Goal: Task Accomplishment & Management: Use online tool/utility

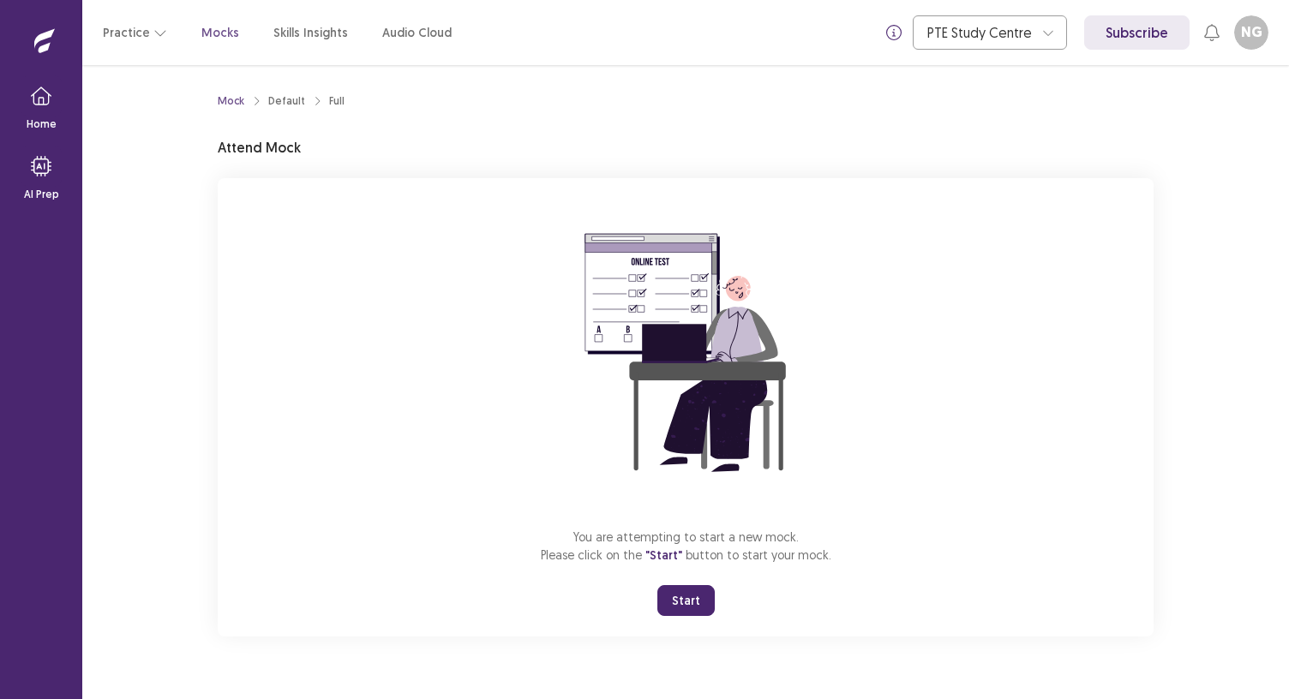
click at [683, 601] on button "Start" at bounding box center [685, 600] width 57 height 31
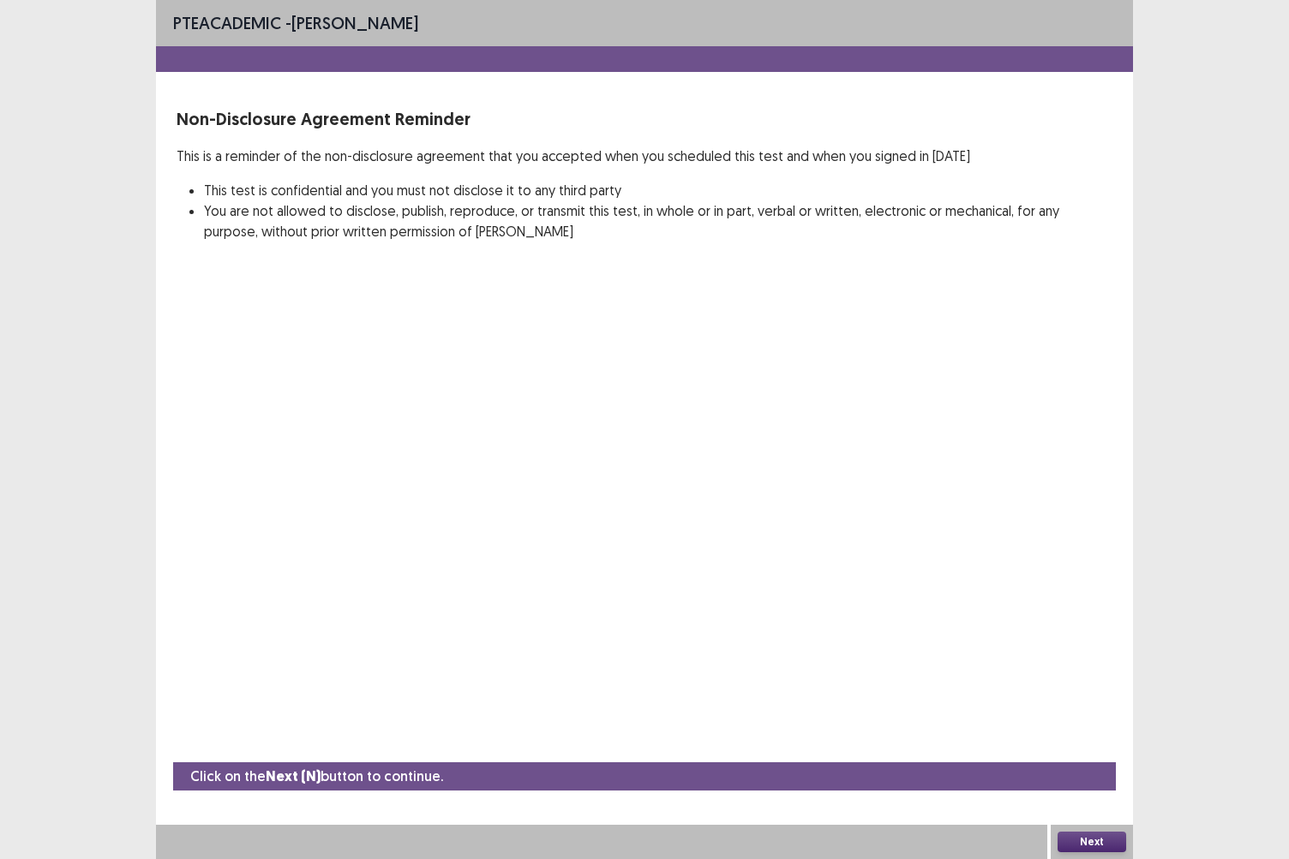
click at [1077, 698] on button "Next" at bounding box center [1091, 842] width 69 height 21
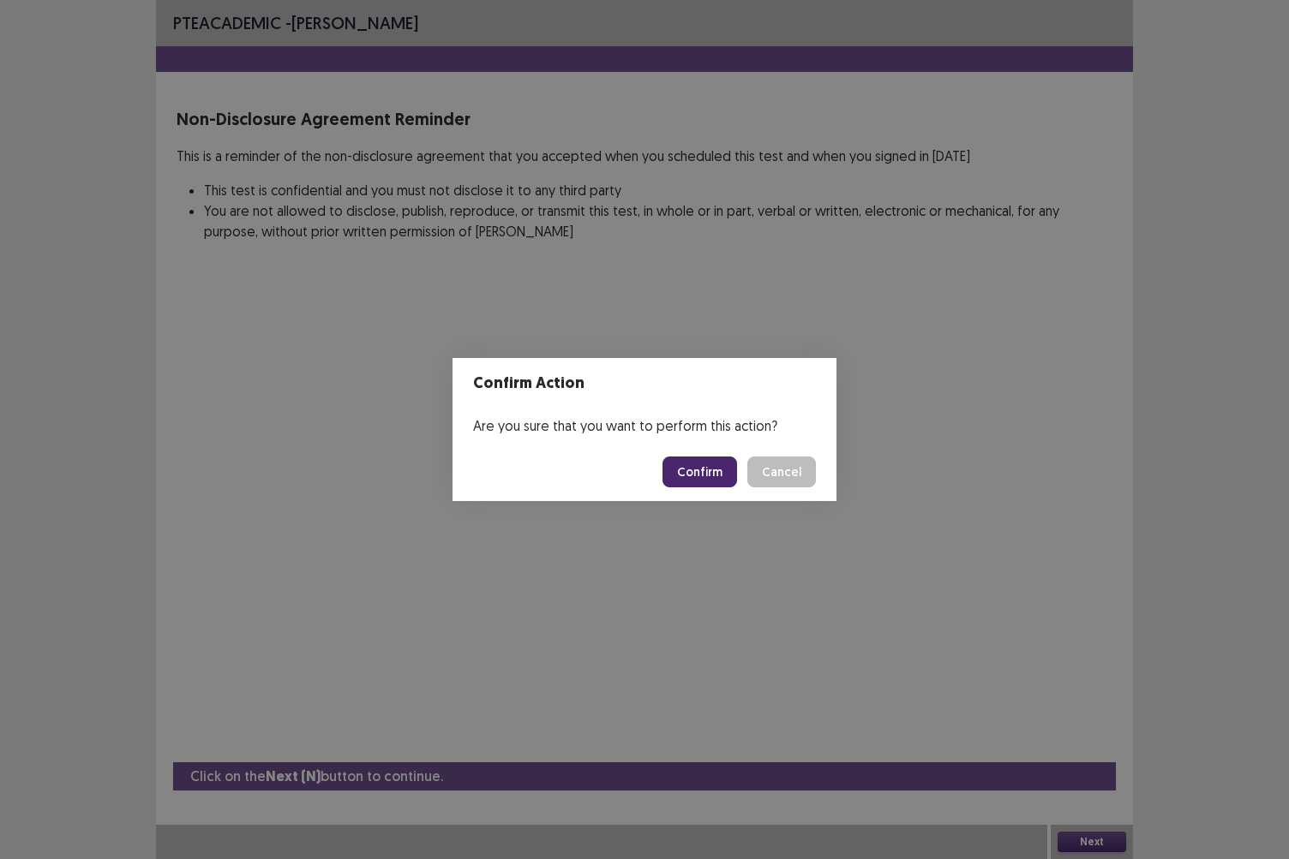
click at [703, 471] on button "Confirm" at bounding box center [699, 472] width 75 height 31
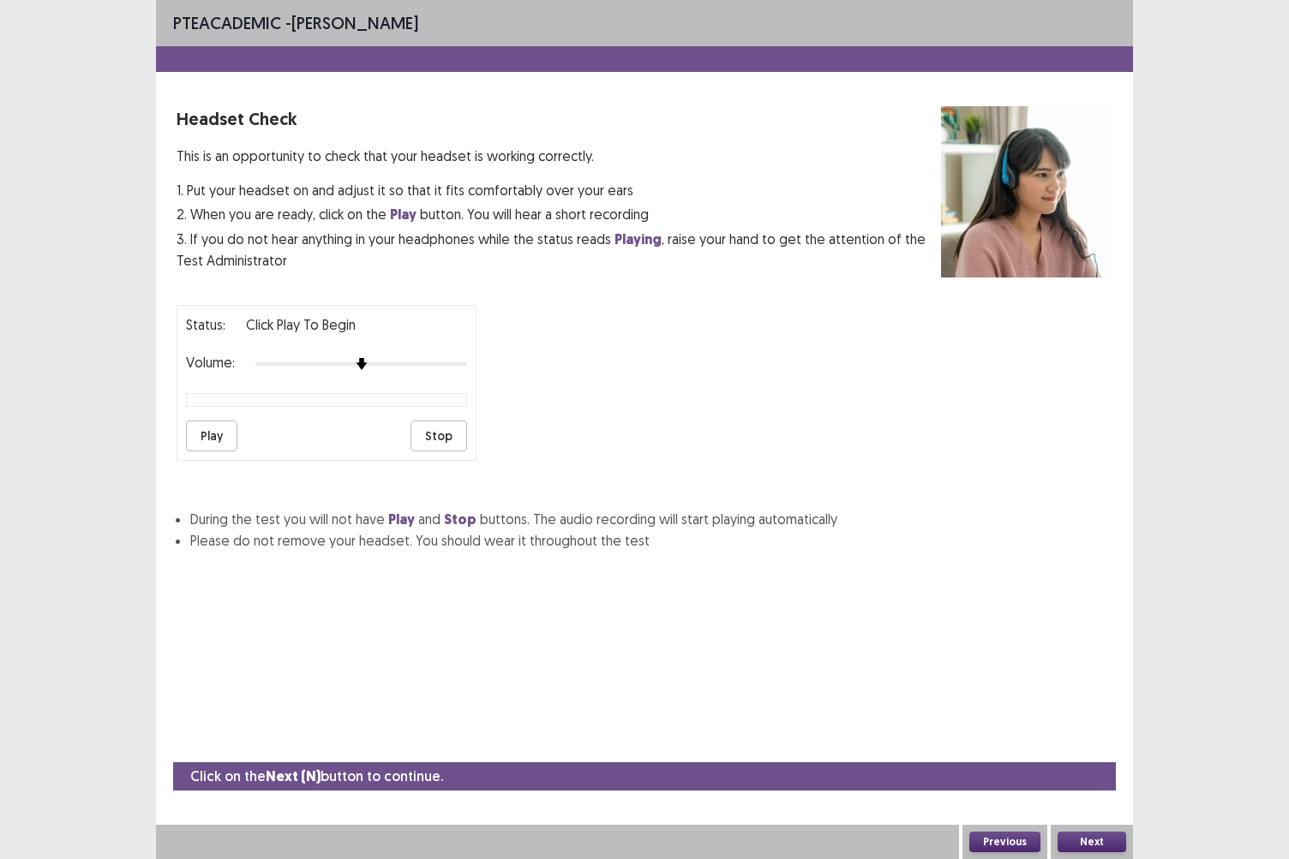
click at [447, 361] on div at bounding box center [361, 364] width 212 height 14
click at [214, 431] on button "Play" at bounding box center [211, 436] width 51 height 31
click at [1080, 698] on button "Next" at bounding box center [1091, 842] width 69 height 21
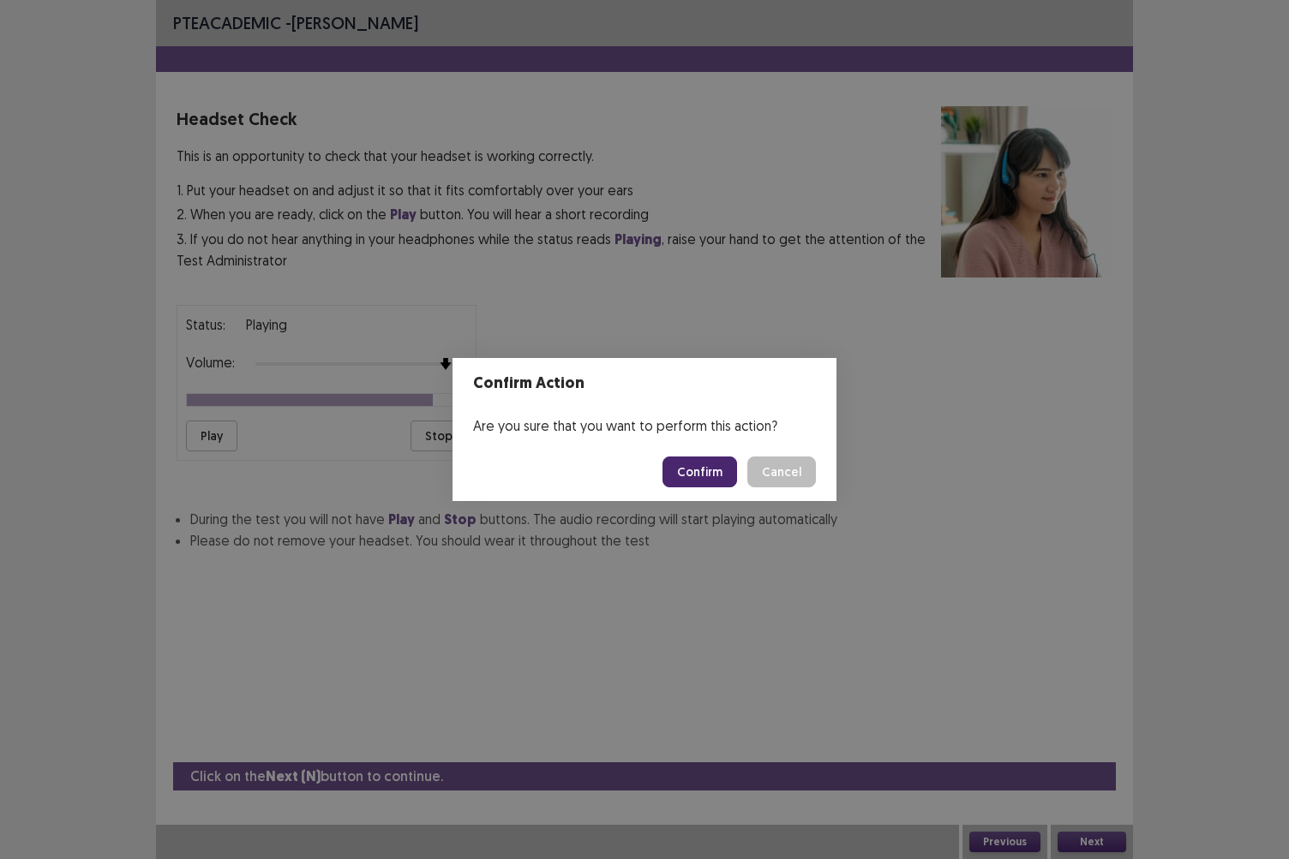
click at [717, 475] on button "Confirm" at bounding box center [699, 472] width 75 height 31
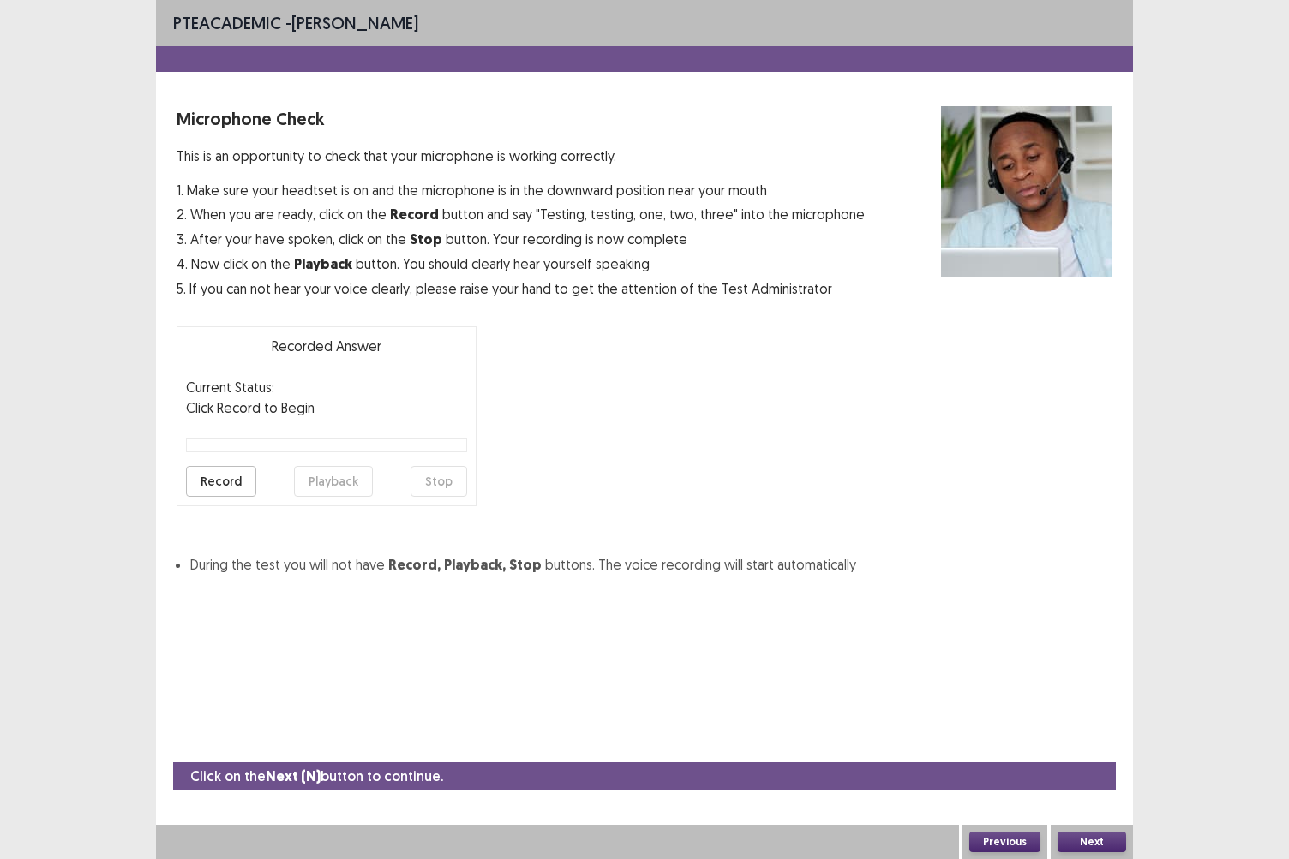
click at [229, 480] on button "Record" at bounding box center [221, 481] width 70 height 31
click at [452, 479] on button "Stop" at bounding box center [438, 481] width 57 height 31
click at [329, 476] on button "Playback" at bounding box center [333, 481] width 79 height 31
click at [1083, 698] on button "Next" at bounding box center [1091, 842] width 69 height 21
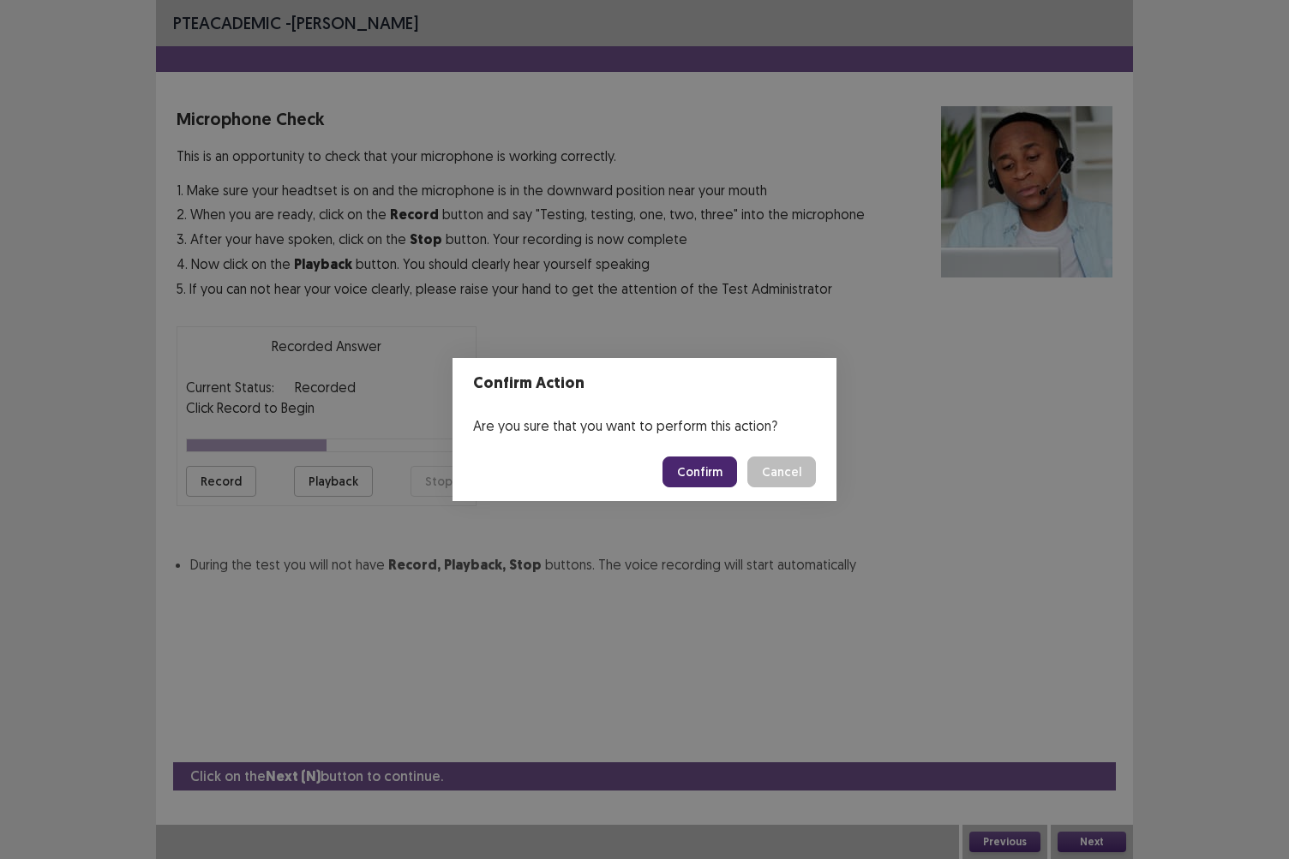
click at [725, 478] on button "Confirm" at bounding box center [699, 472] width 75 height 31
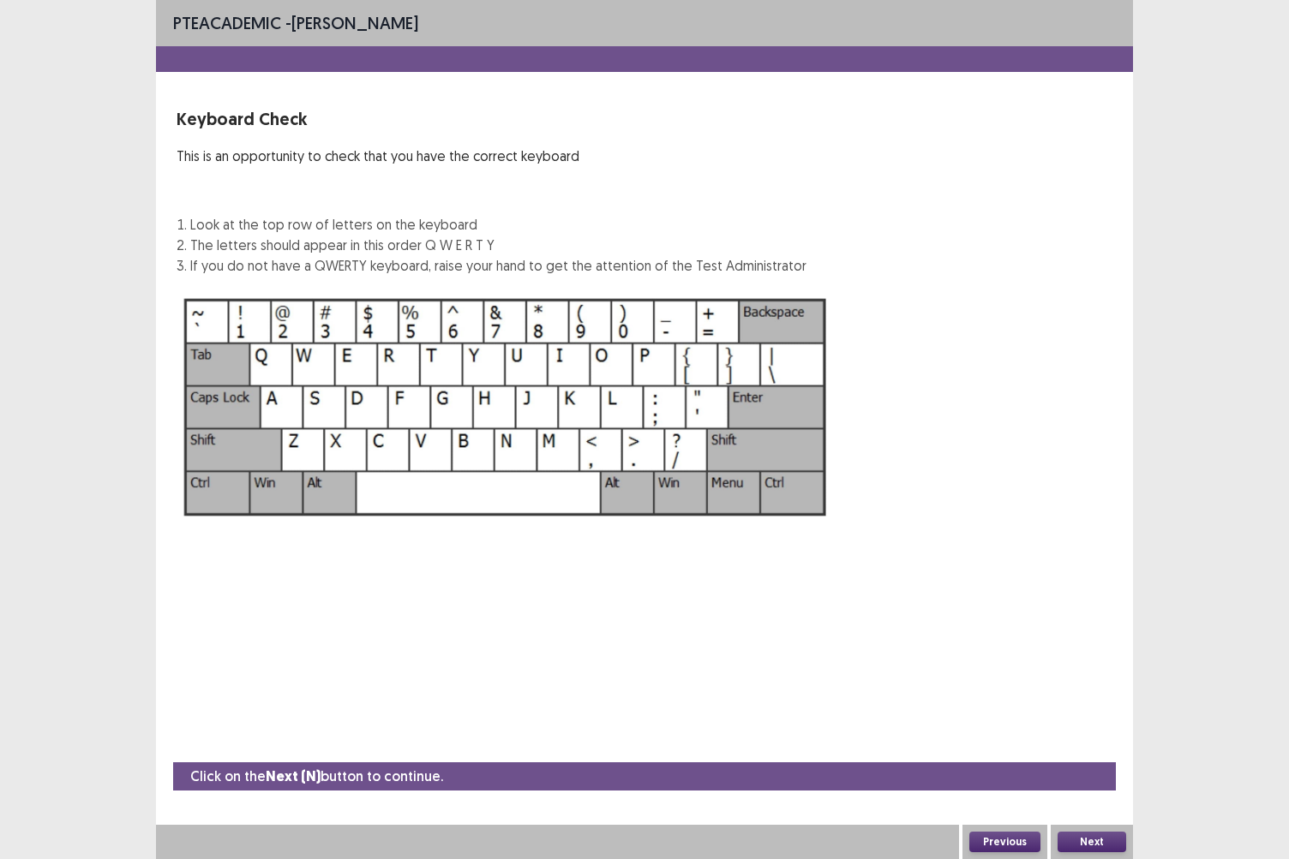
click at [1073, 698] on button "Next" at bounding box center [1091, 842] width 69 height 21
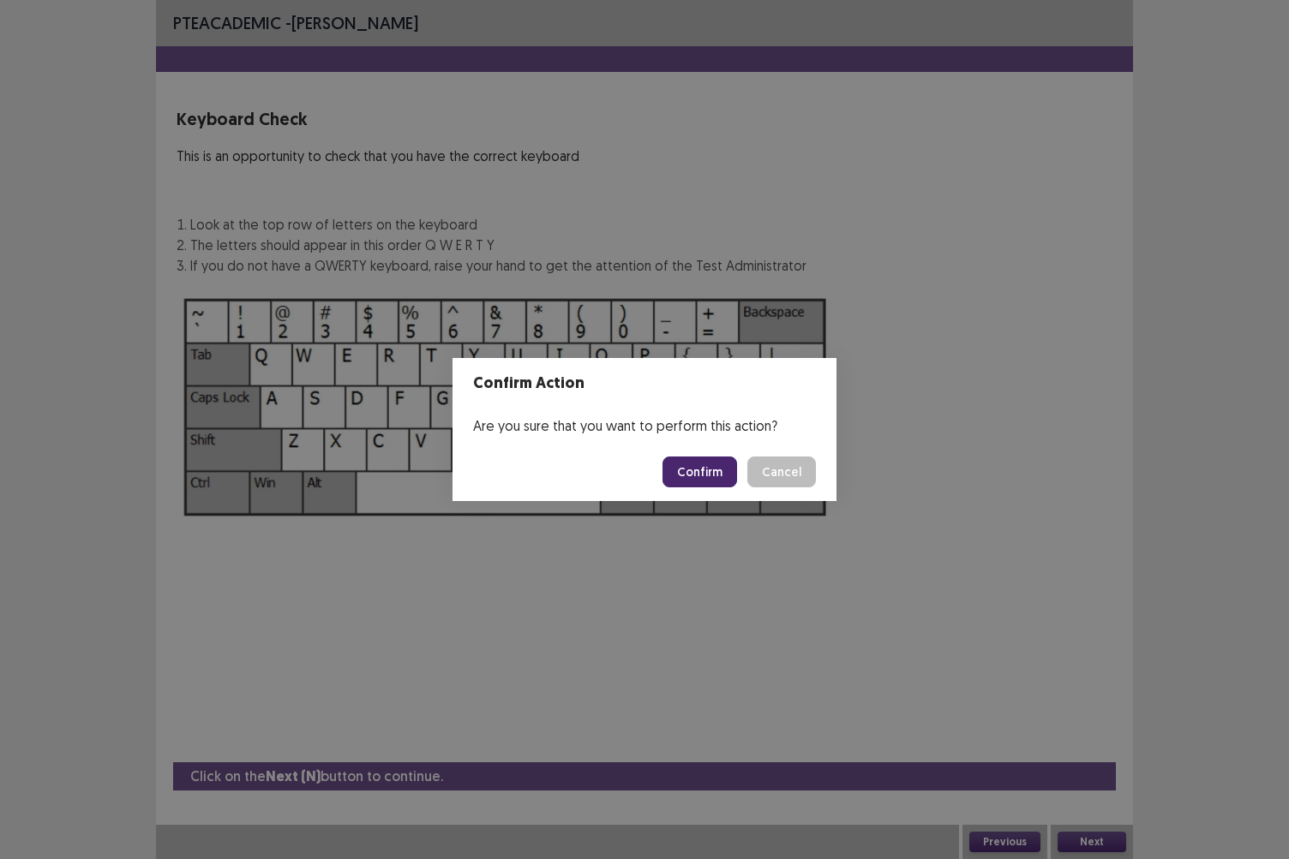
click at [721, 479] on button "Confirm" at bounding box center [699, 472] width 75 height 31
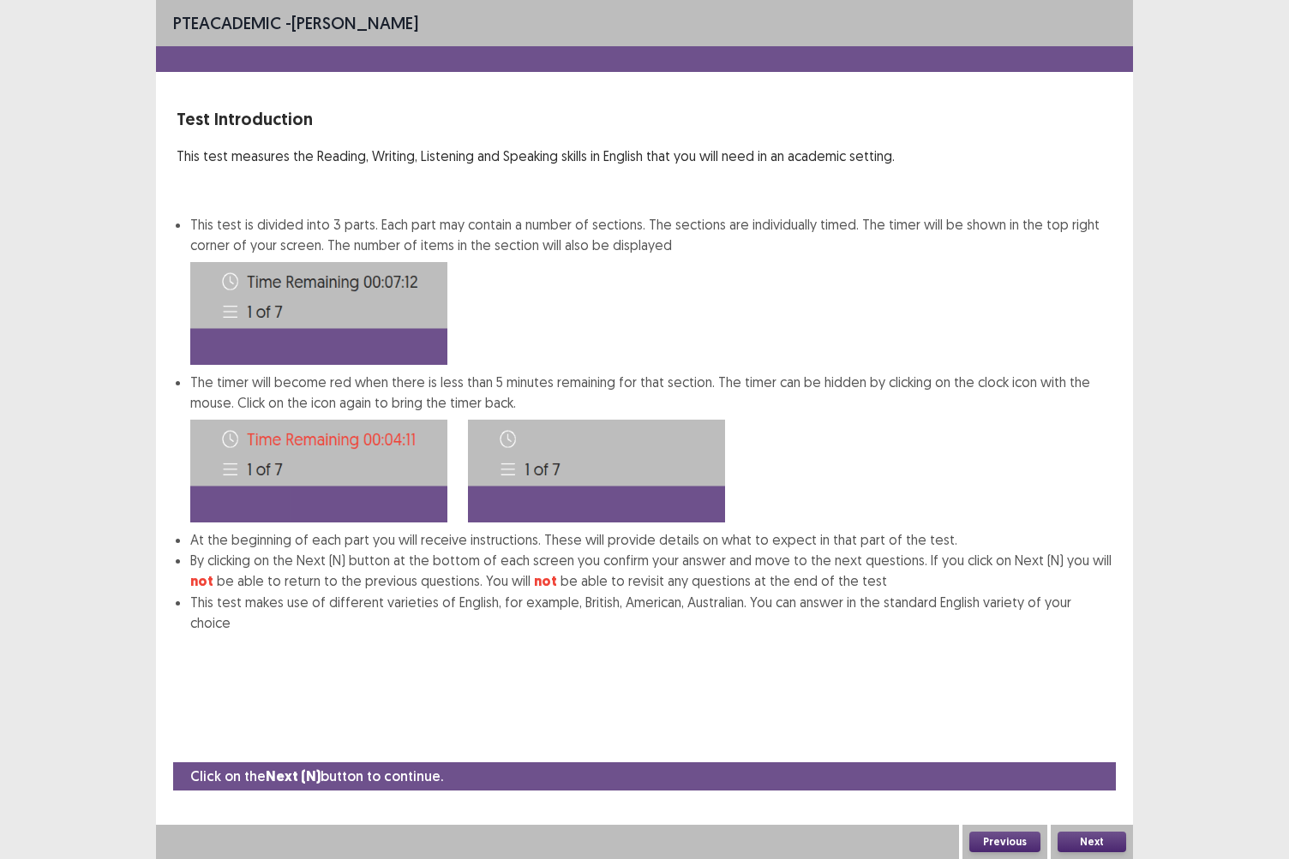
click at [1092, 698] on button "Next" at bounding box center [1091, 842] width 69 height 21
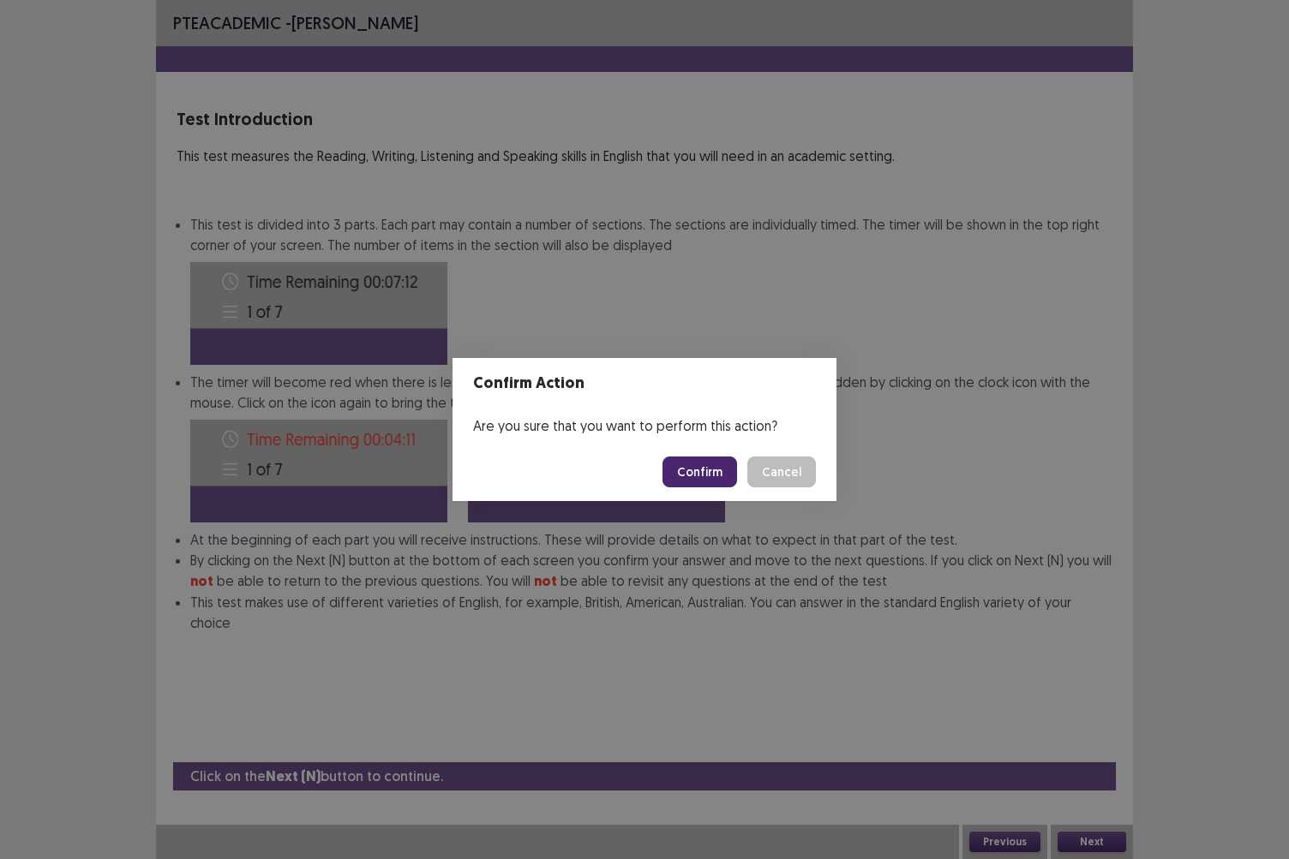
click at [693, 473] on button "Confirm" at bounding box center [699, 472] width 75 height 31
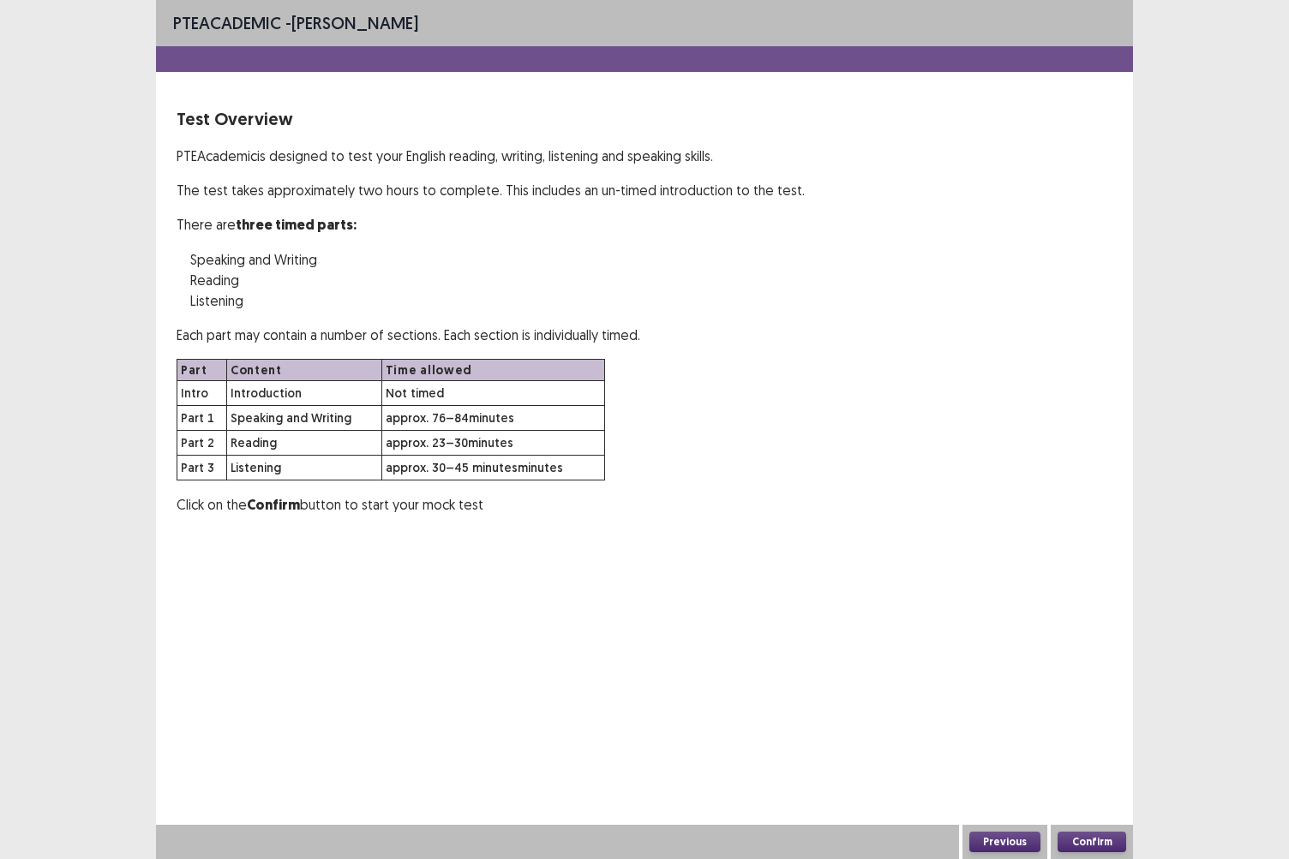
click at [1095, 698] on button "Confirm" at bounding box center [1091, 842] width 69 height 21
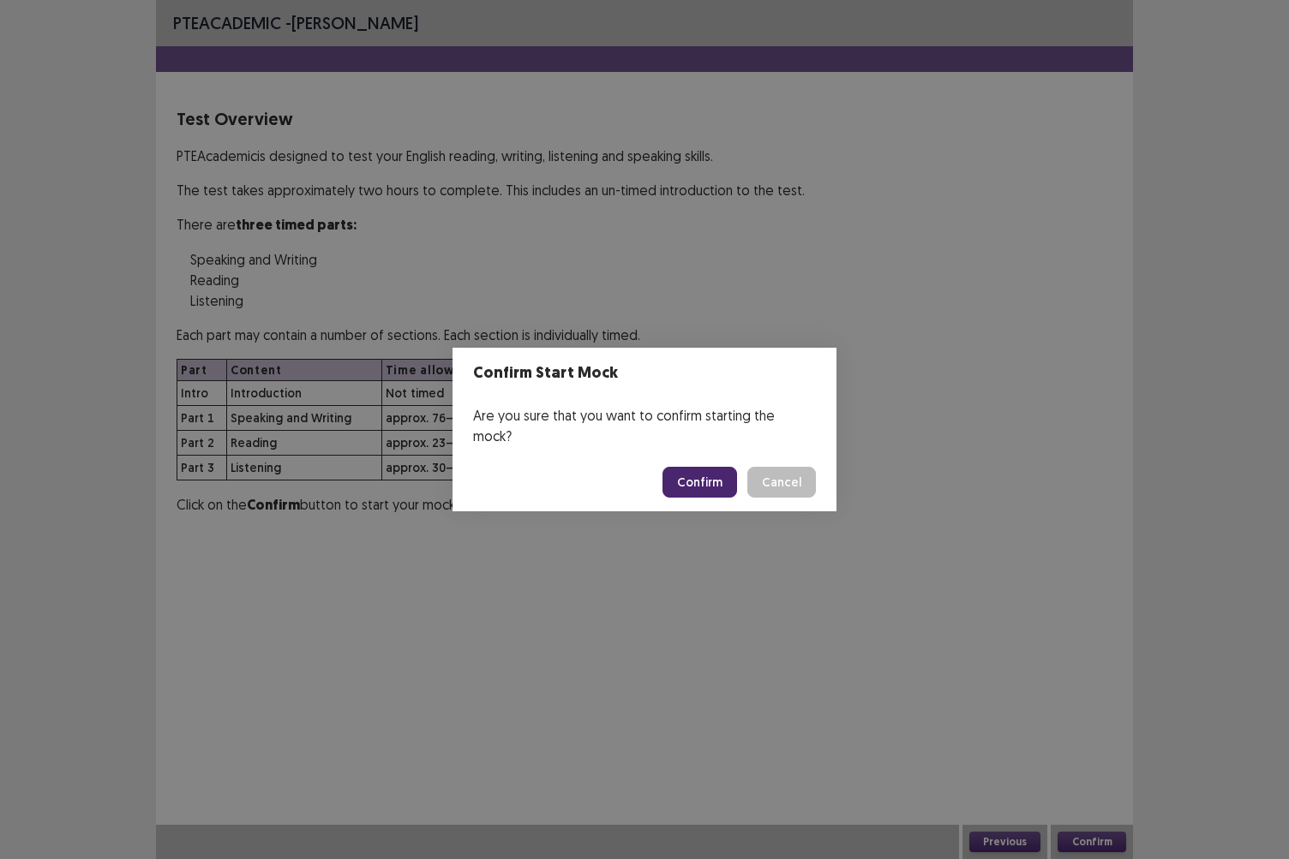
click at [715, 471] on button "Confirm" at bounding box center [699, 482] width 75 height 31
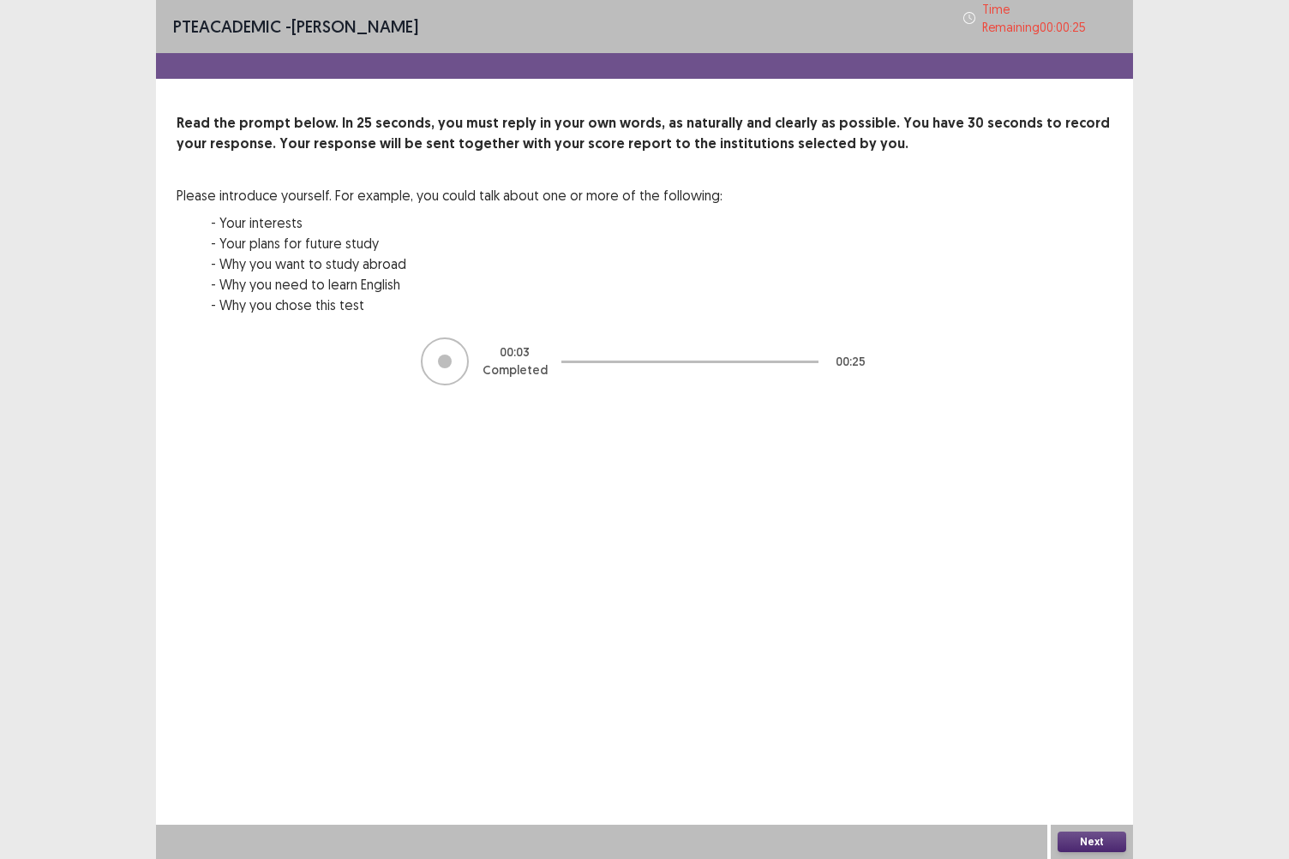
click at [1074, 698] on button "Next" at bounding box center [1091, 842] width 69 height 21
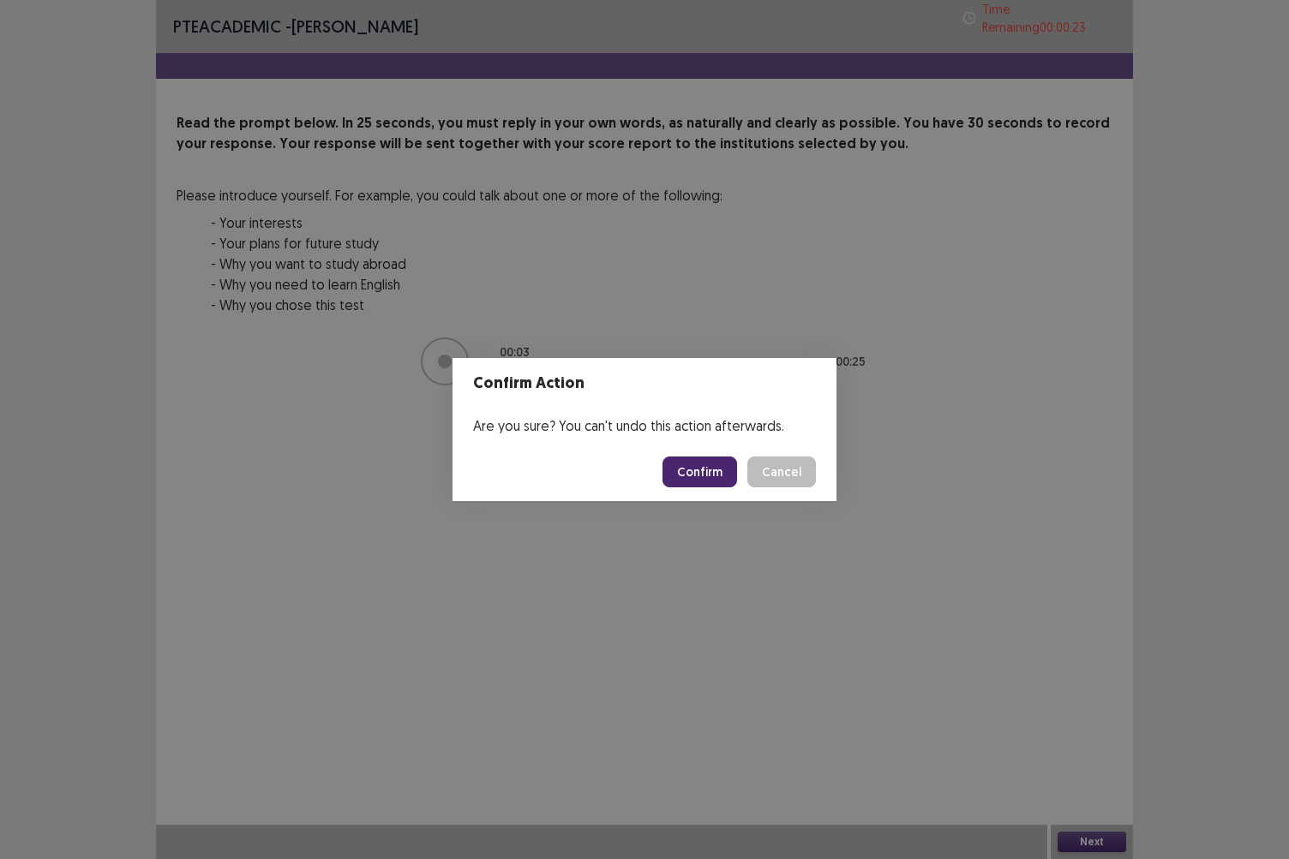
click at [706, 472] on button "Confirm" at bounding box center [699, 472] width 75 height 31
